Goal: Transaction & Acquisition: Purchase product/service

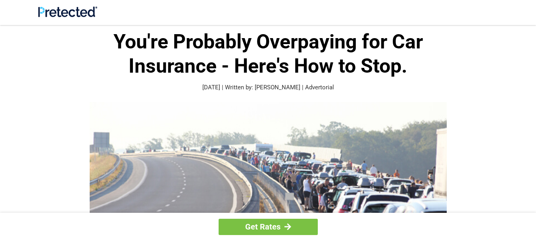
scroll to position [79, 0]
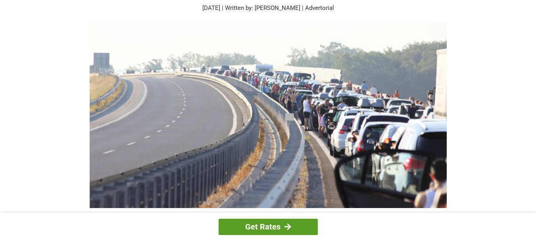
click at [273, 225] on link "Get Rates" at bounding box center [268, 227] width 99 height 16
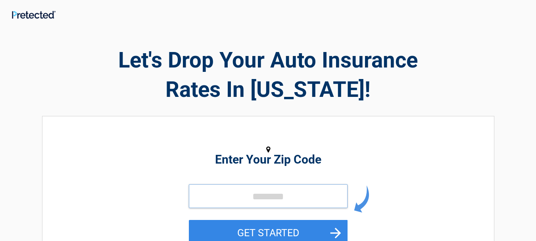
click at [224, 202] on input "tel" at bounding box center [268, 196] width 159 height 24
type input "*****"
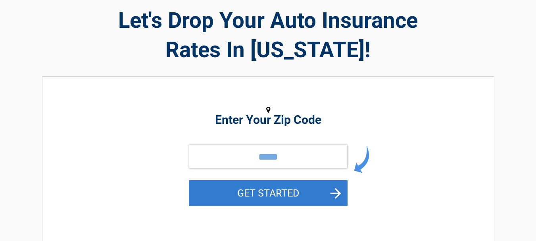
click at [258, 194] on button "GET STARTED" at bounding box center [268, 193] width 159 height 26
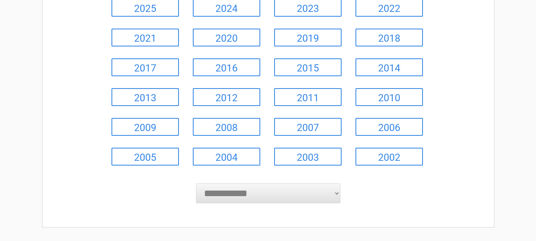
scroll to position [159, 0]
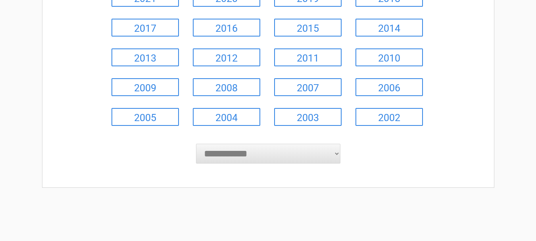
click at [335, 153] on select "**********" at bounding box center [268, 154] width 145 height 20
select select "****"
click at [196, 144] on select "**********" at bounding box center [268, 154] width 145 height 20
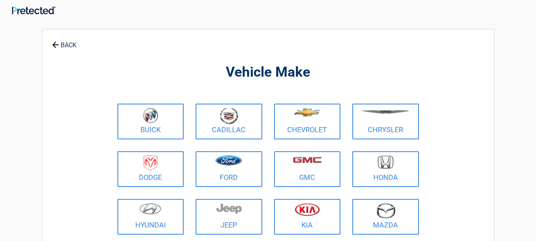
scroll to position [0, 0]
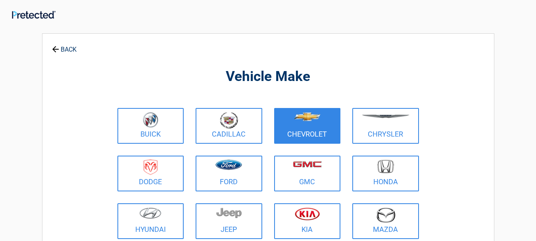
click at [313, 116] on img at bounding box center [307, 116] width 27 height 9
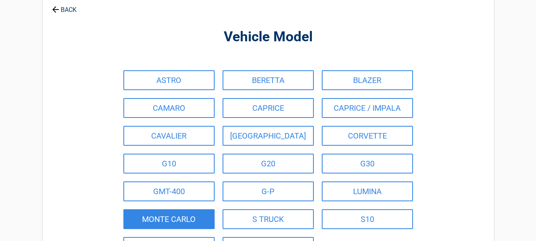
scroll to position [79, 0]
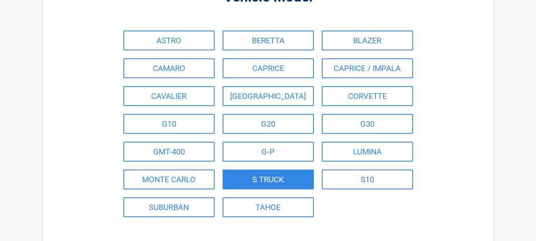
click at [270, 177] on link "S TRUCK" at bounding box center [268, 180] width 91 height 20
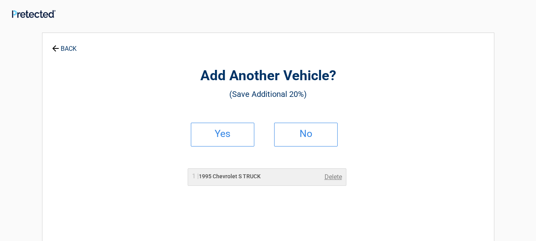
scroll to position [0, 0]
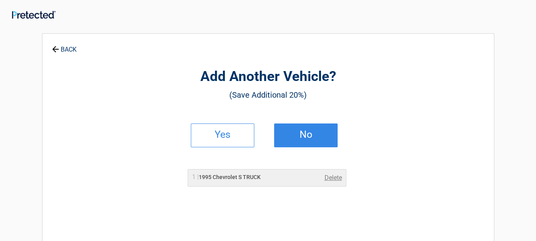
click at [291, 135] on h2 "No" at bounding box center [306, 135] width 47 height 6
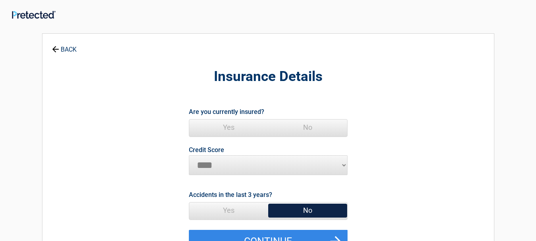
click at [231, 127] on span "Yes" at bounding box center [228, 127] width 79 height 16
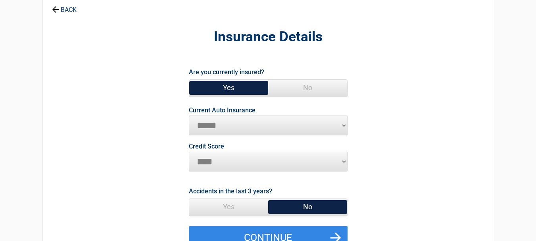
scroll to position [79, 0]
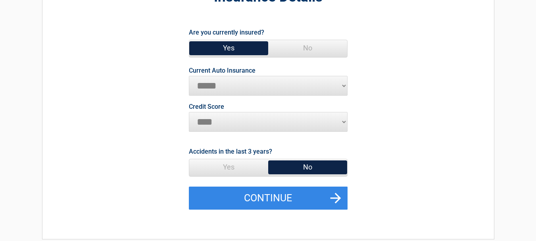
click at [230, 166] on span "Yes" at bounding box center [228, 167] width 79 height 16
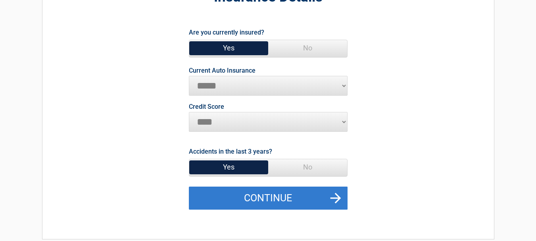
click at [270, 196] on button "Continue" at bounding box center [268, 198] width 159 height 23
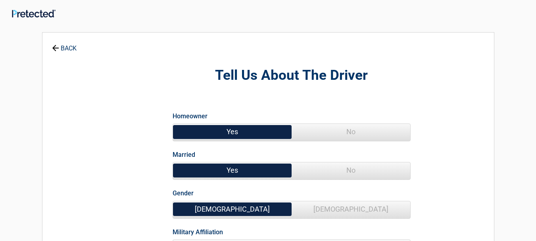
scroll to position [0, 0]
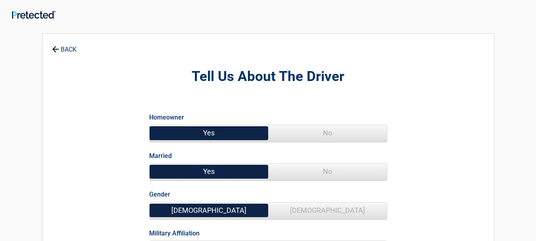
click at [301, 139] on span "No" at bounding box center [327, 133] width 119 height 16
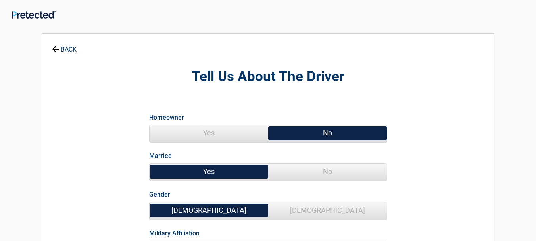
click at [316, 178] on span "No" at bounding box center [327, 172] width 119 height 16
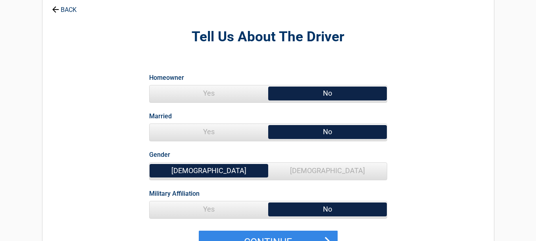
scroll to position [79, 0]
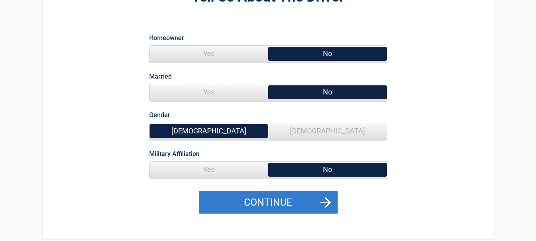
click at [251, 203] on button "Continue" at bounding box center [268, 202] width 139 height 23
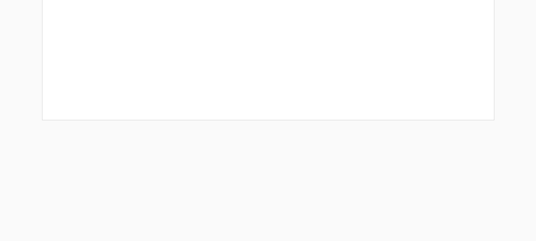
scroll to position [328, 0]
